Goal: Check status: Check status

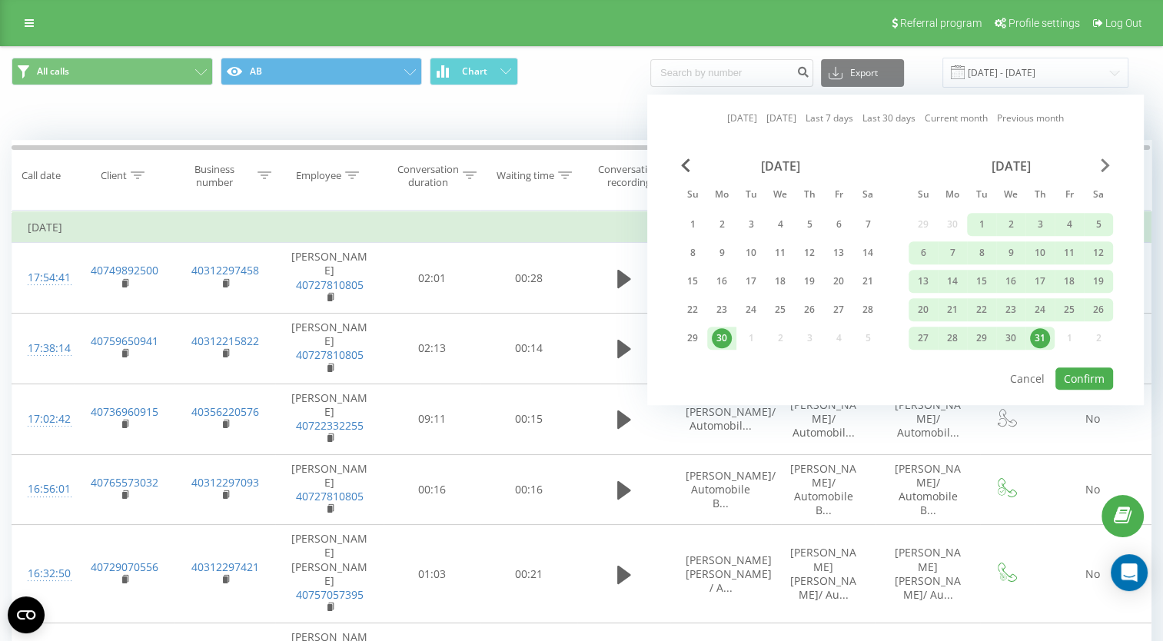
click at [1108, 166] on span "Next Month" at bounding box center [1105, 165] width 9 height 14
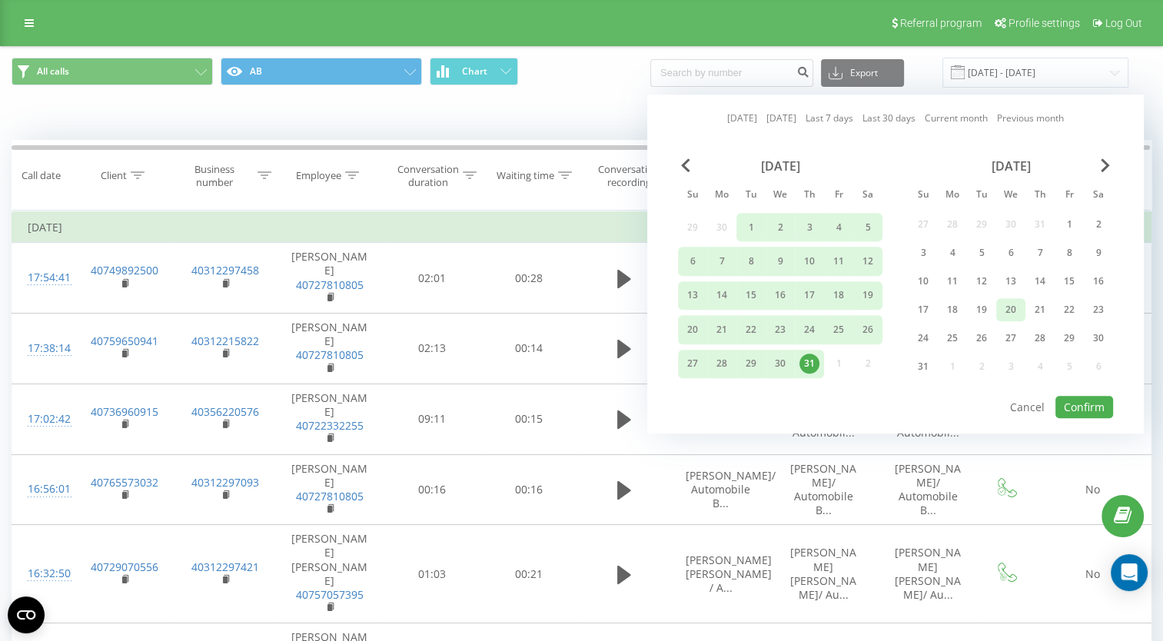
click at [1017, 307] on div "20" at bounding box center [1011, 310] width 20 height 20
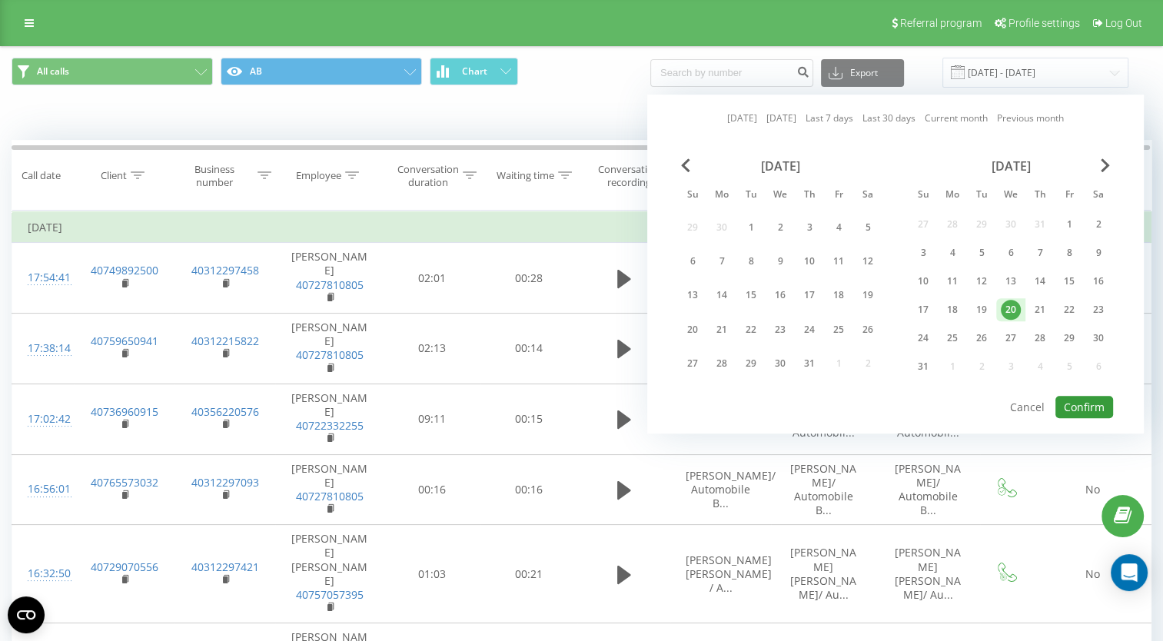
click at [1080, 401] on button "Confirm" at bounding box center [1085, 407] width 58 height 22
type input "[DATE] - [DATE]"
